Goal: Information Seeking & Learning: Learn about a topic

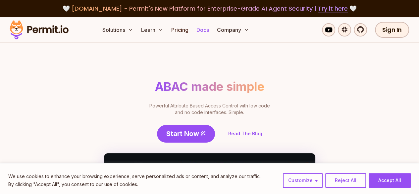
click at [200, 29] on link "Docs" at bounding box center [203, 29] width 18 height 13
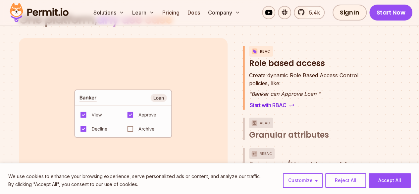
scroll to position [959, 0]
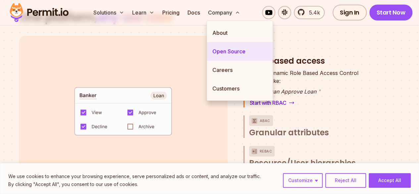
click at [219, 49] on link "Open Source" at bounding box center [240, 51] width 66 height 19
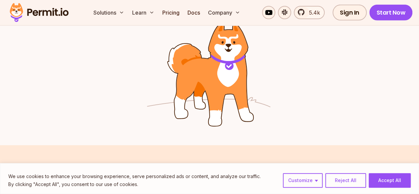
scroll to position [950, 0]
click at [191, 12] on link "Docs" at bounding box center [194, 12] width 18 height 13
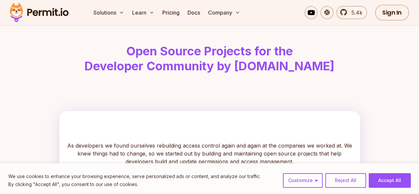
scroll to position [0, 0]
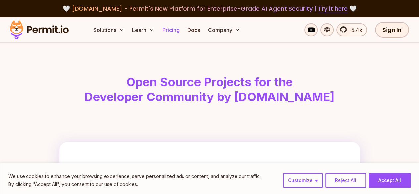
click at [171, 30] on link "Pricing" at bounding box center [171, 29] width 23 height 13
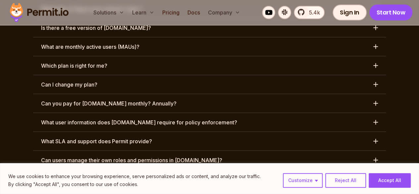
scroll to position [3237, 0]
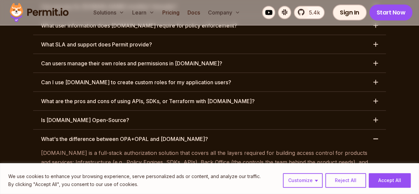
scroll to position [3347, 0]
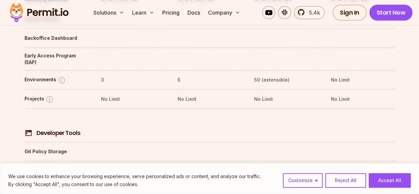
scroll to position [1304, 0]
